Goal: Check status

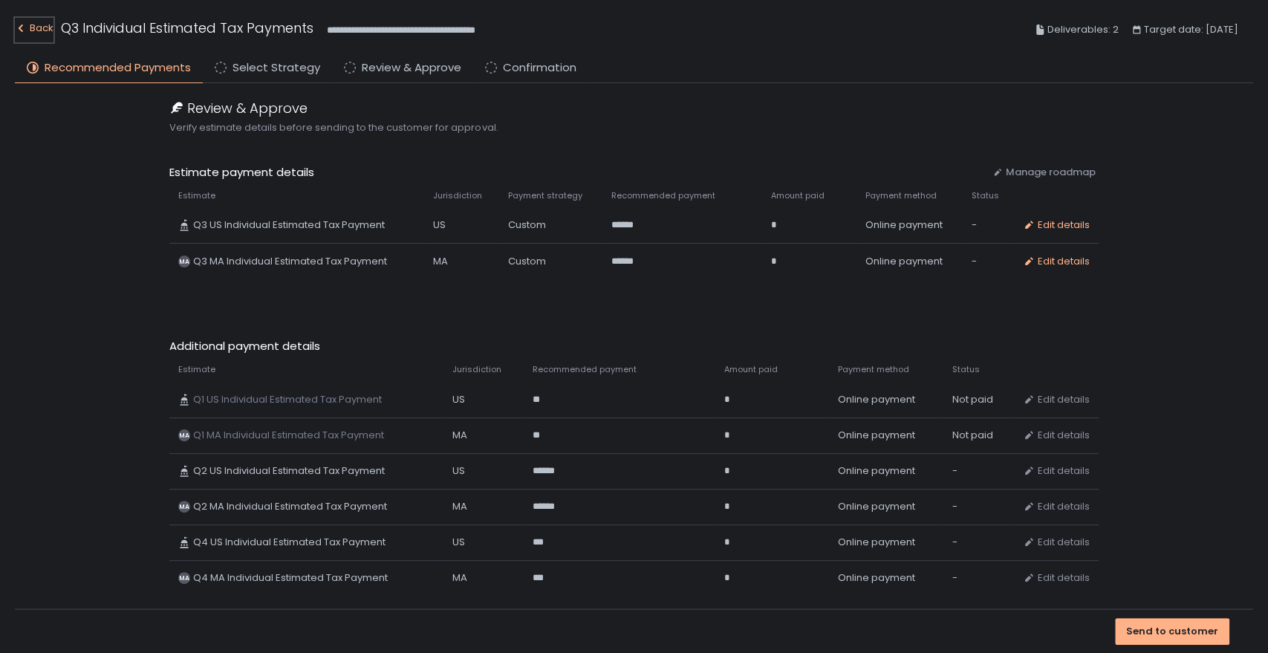
click at [42, 23] on div "Back" at bounding box center [34, 28] width 39 height 18
